Goal: Navigation & Orientation: Find specific page/section

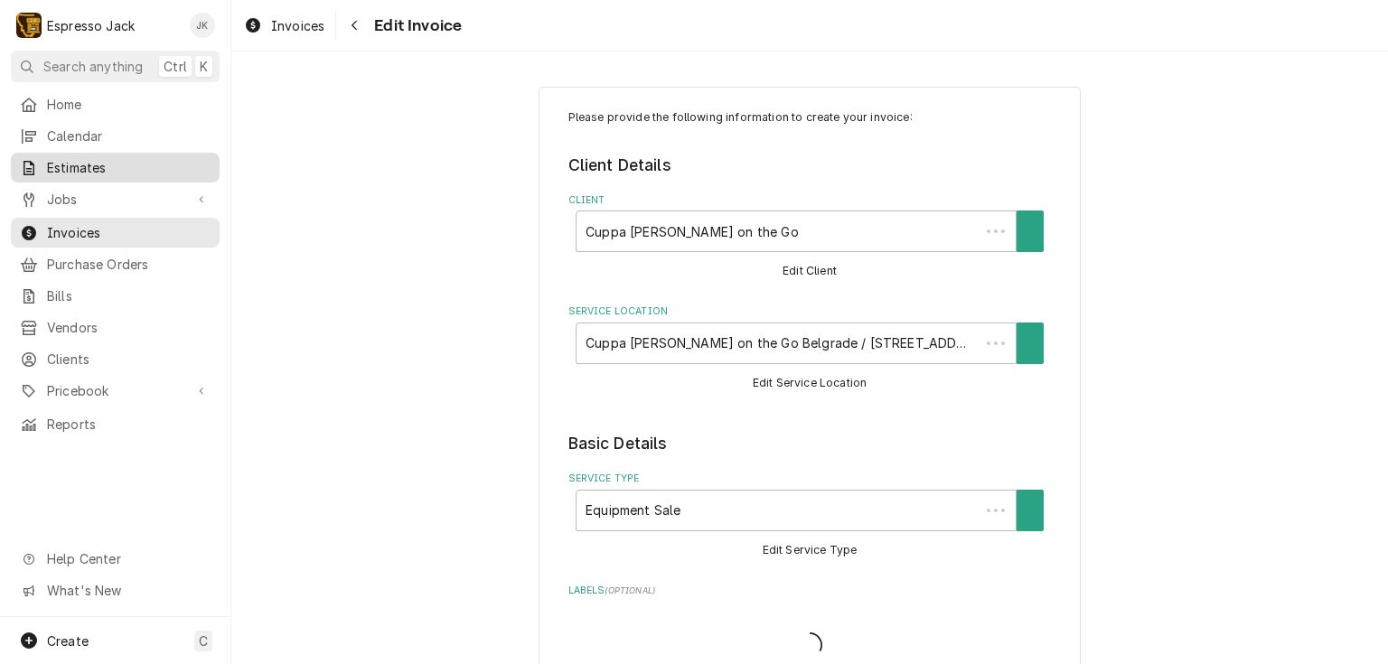
type textarea "x"
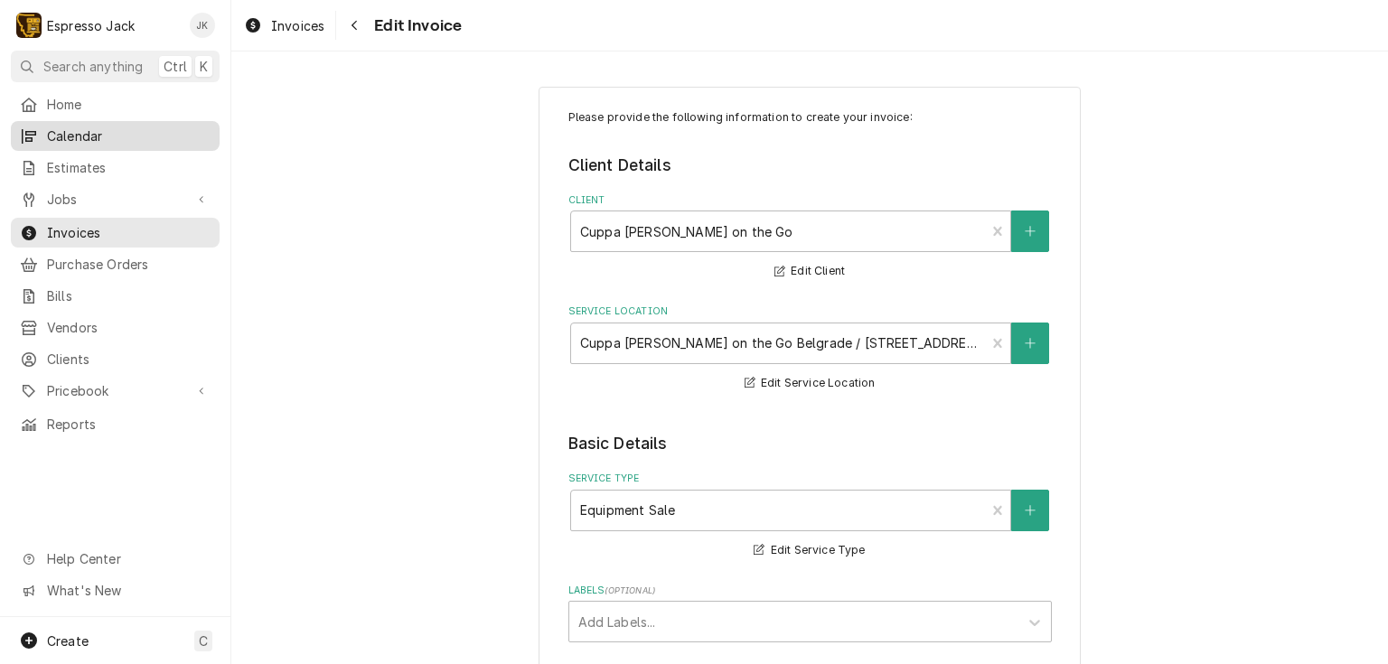
click at [101, 126] on span "Calendar" at bounding box center [129, 135] width 164 height 19
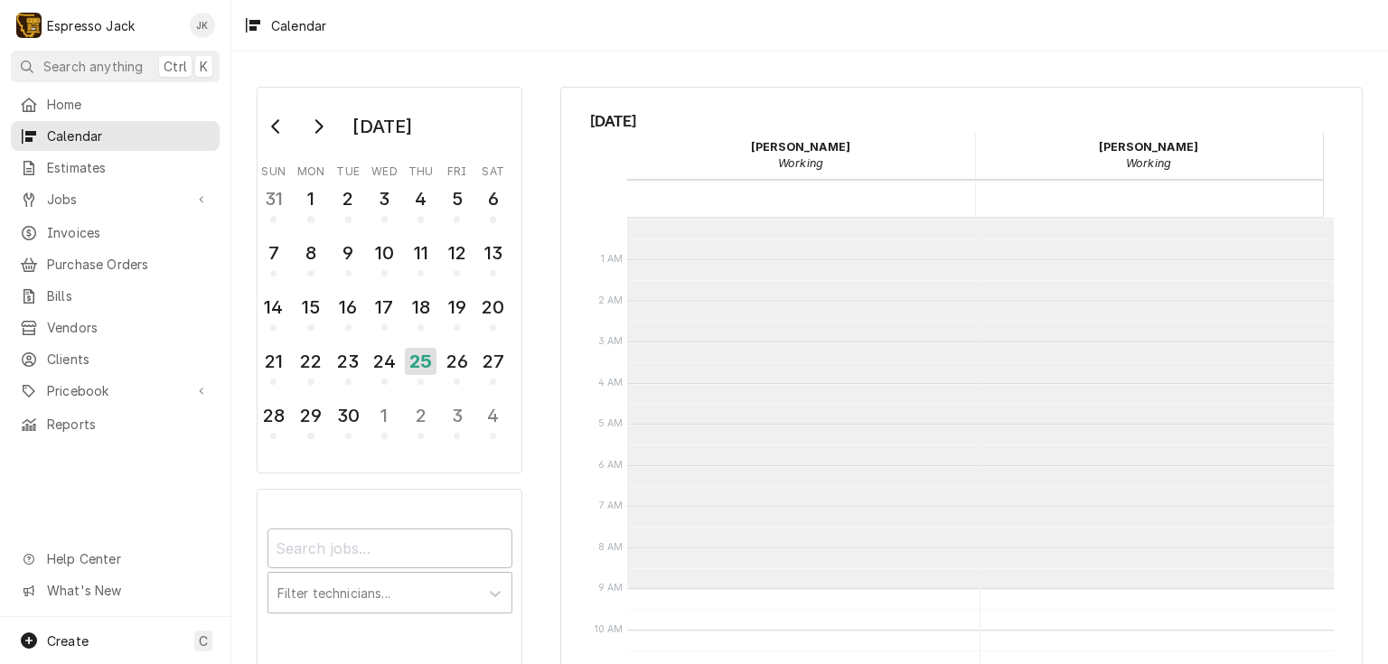
scroll to position [370, 0]
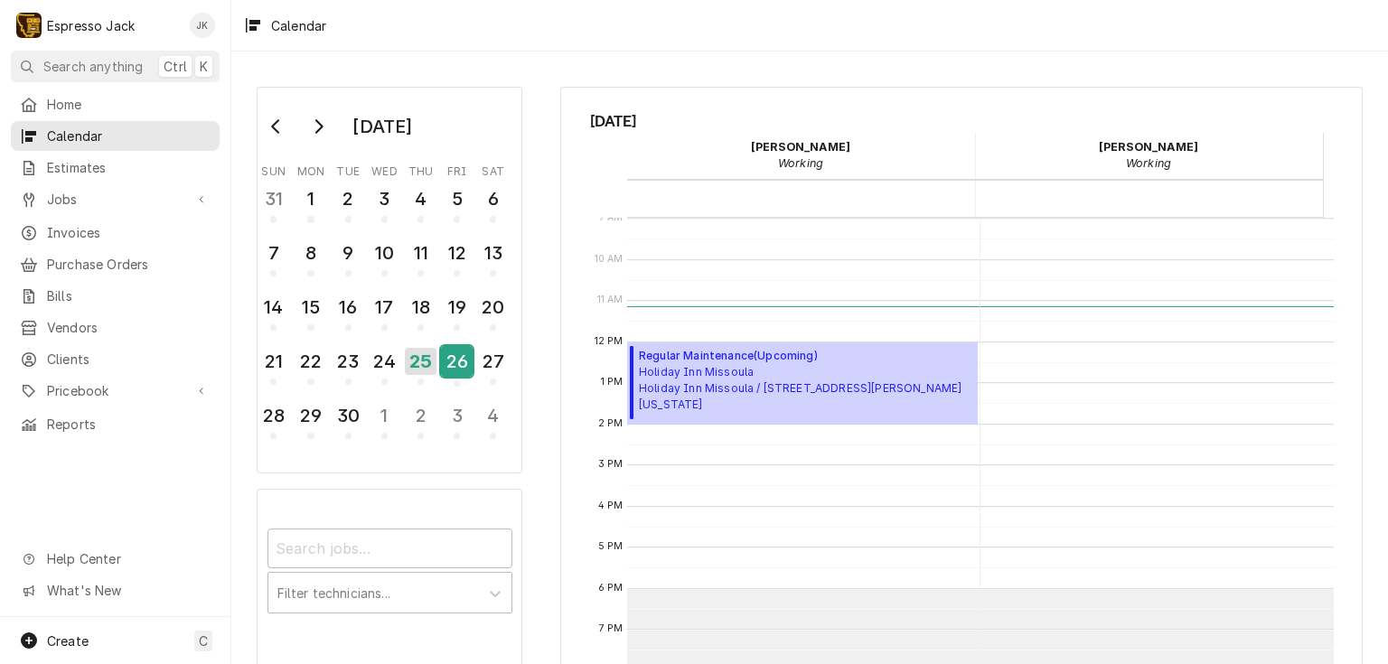
click at [452, 349] on div "26" at bounding box center [457, 361] width 32 height 31
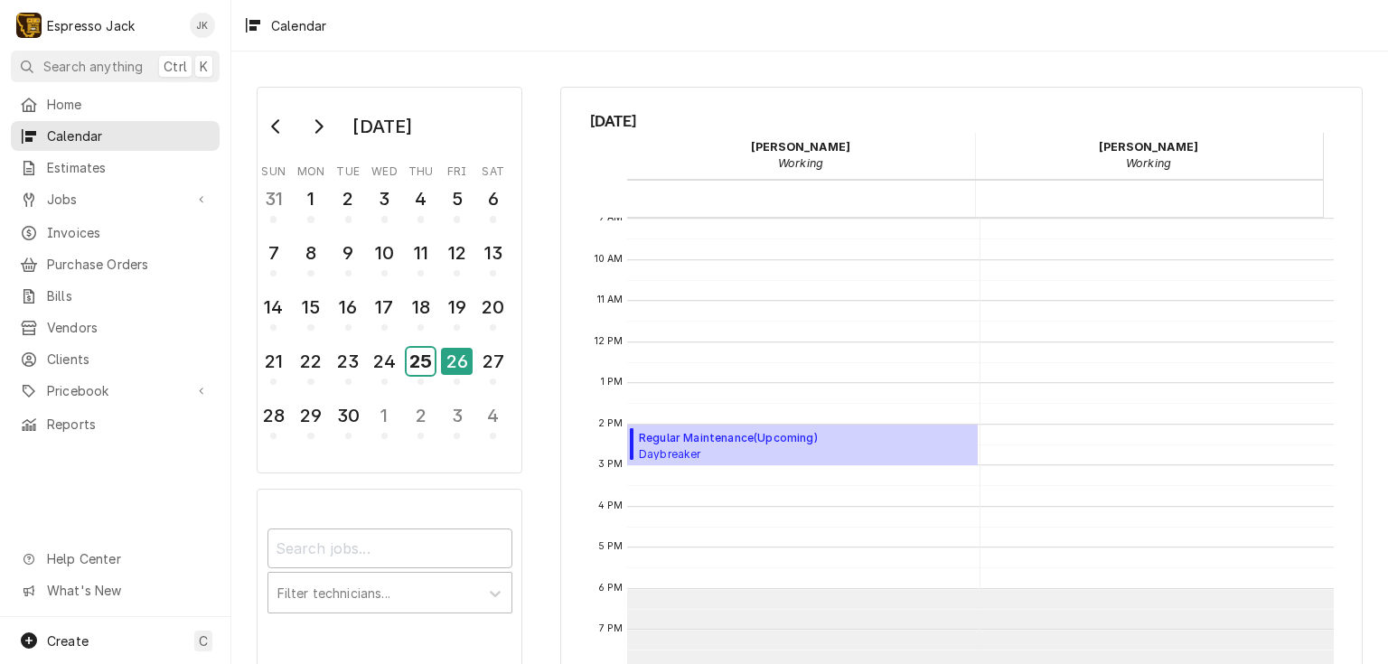
click at [420, 351] on div "25" at bounding box center [421, 361] width 28 height 27
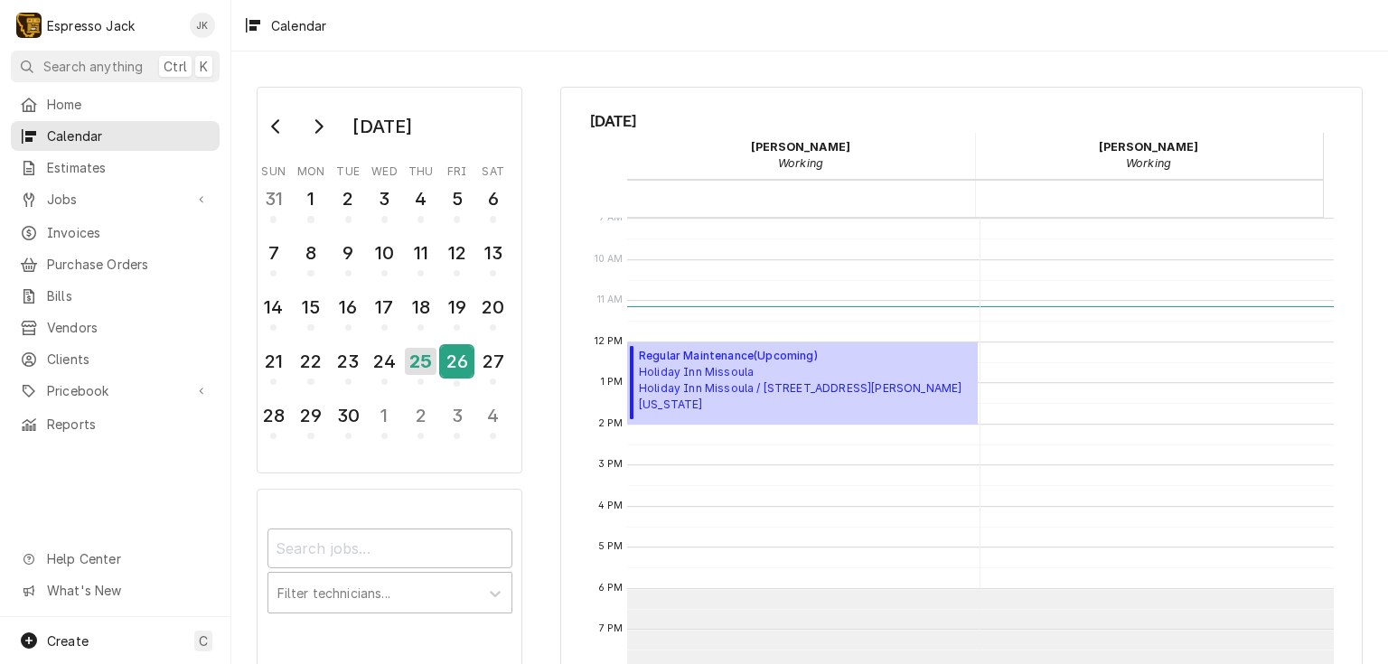
click at [452, 346] on div "26" at bounding box center [457, 361] width 32 height 31
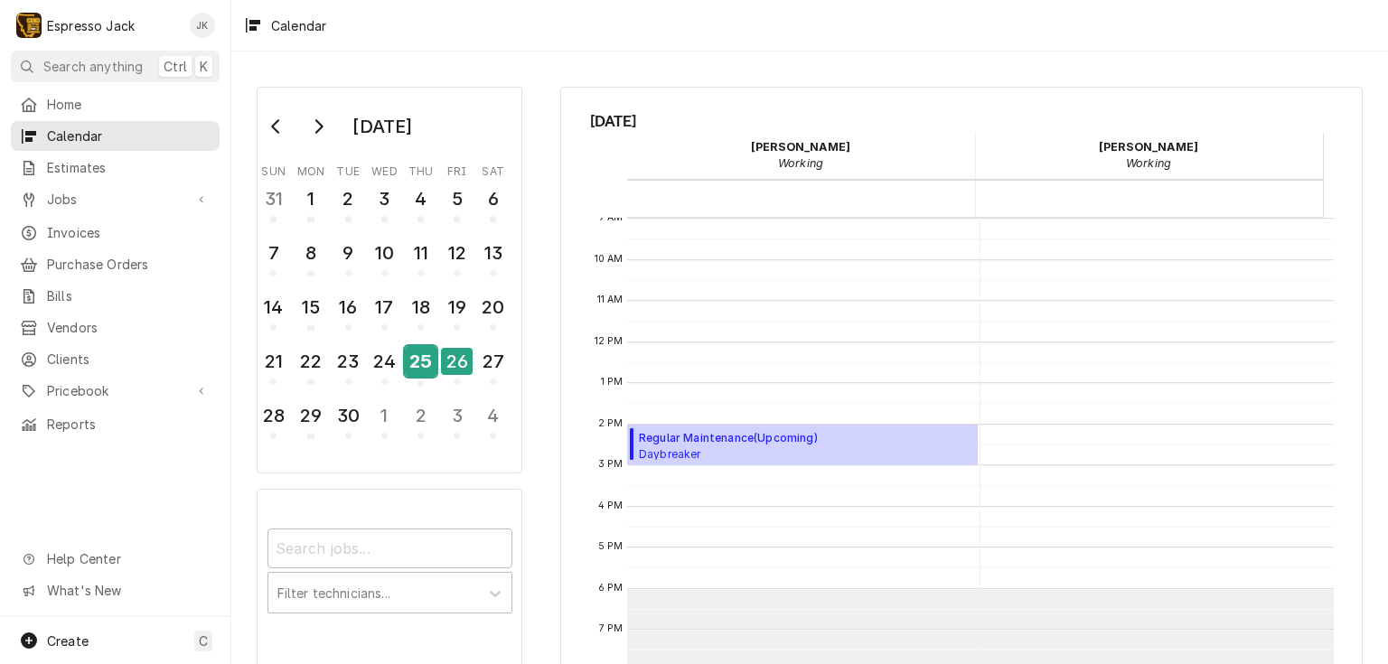
click at [420, 353] on div "25" at bounding box center [421, 361] width 32 height 31
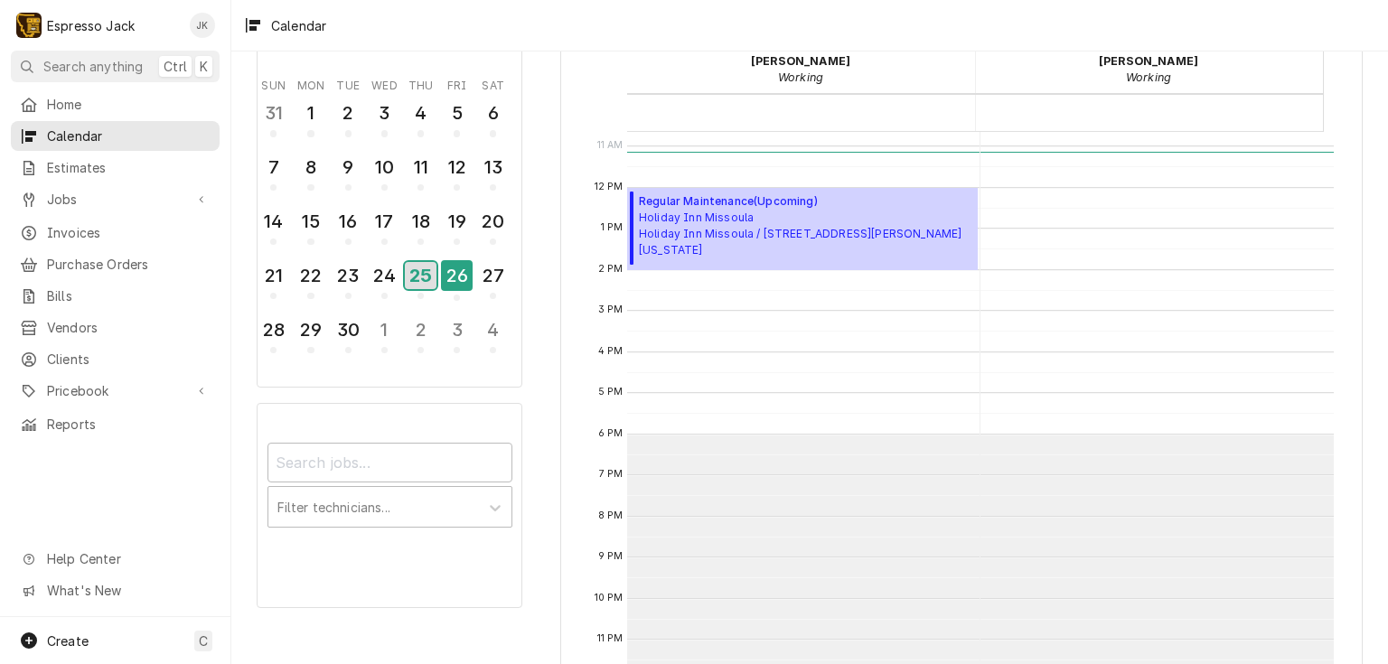
scroll to position [87, 0]
